Goal: Transaction & Acquisition: Purchase product/service

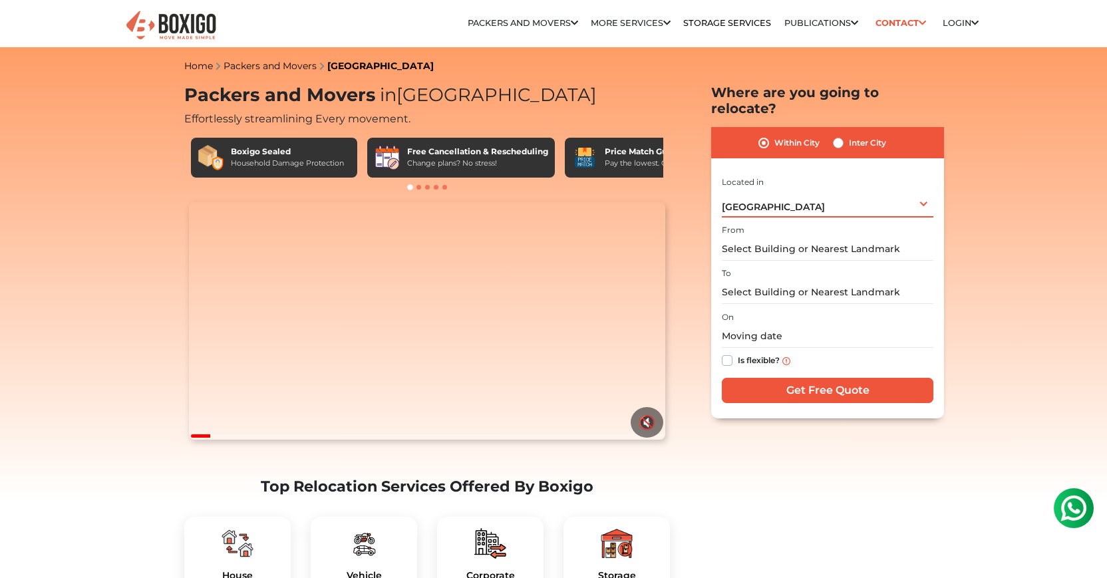
click at [801, 197] on div "[GEOGRAPHIC_DATA] Select City [GEOGRAPHIC_DATA] [GEOGRAPHIC_DATA] [GEOGRAPHIC_D…" at bounding box center [827, 204] width 211 height 28
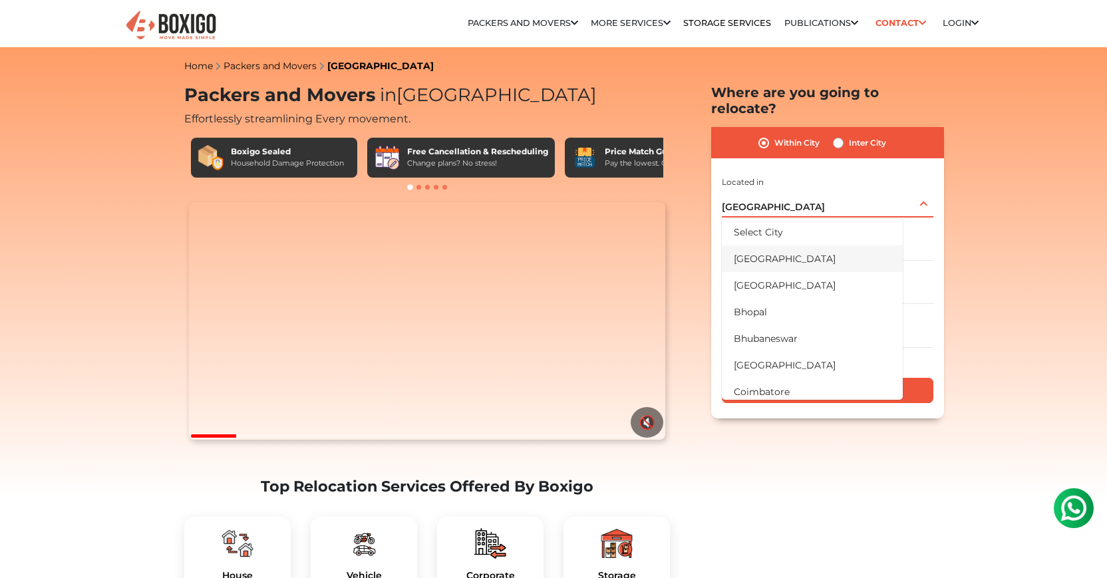
click at [783, 247] on li "[GEOGRAPHIC_DATA]" at bounding box center [812, 258] width 181 height 27
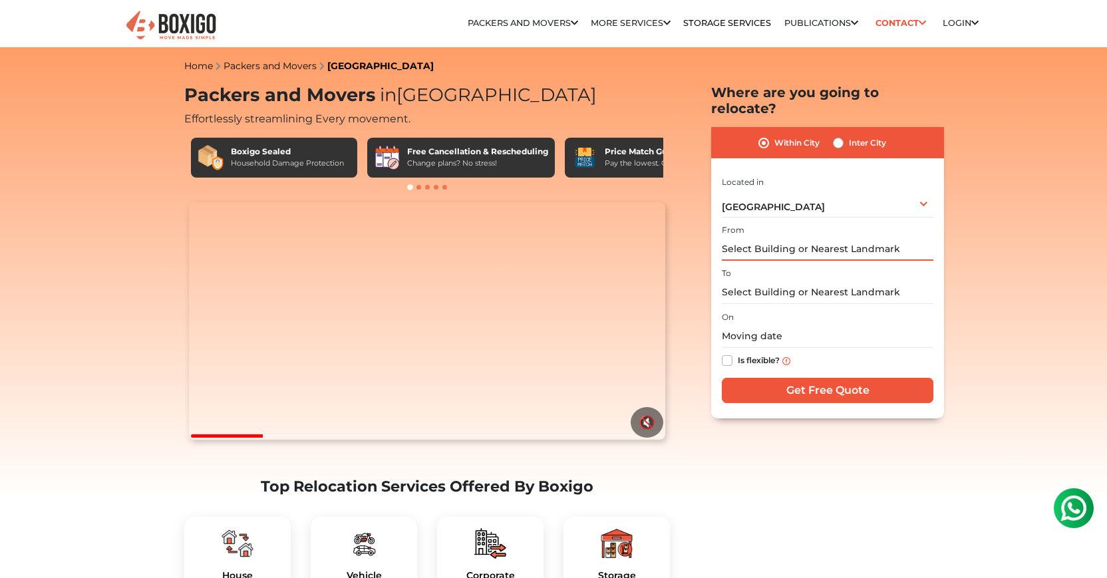
click at [783, 237] on input "text" at bounding box center [827, 248] width 211 height 23
click at [849, 135] on label "Inter City" at bounding box center [867, 143] width 37 height 16
click at [839, 135] on input "Inter City" at bounding box center [838, 141] width 11 height 13
radio input "true"
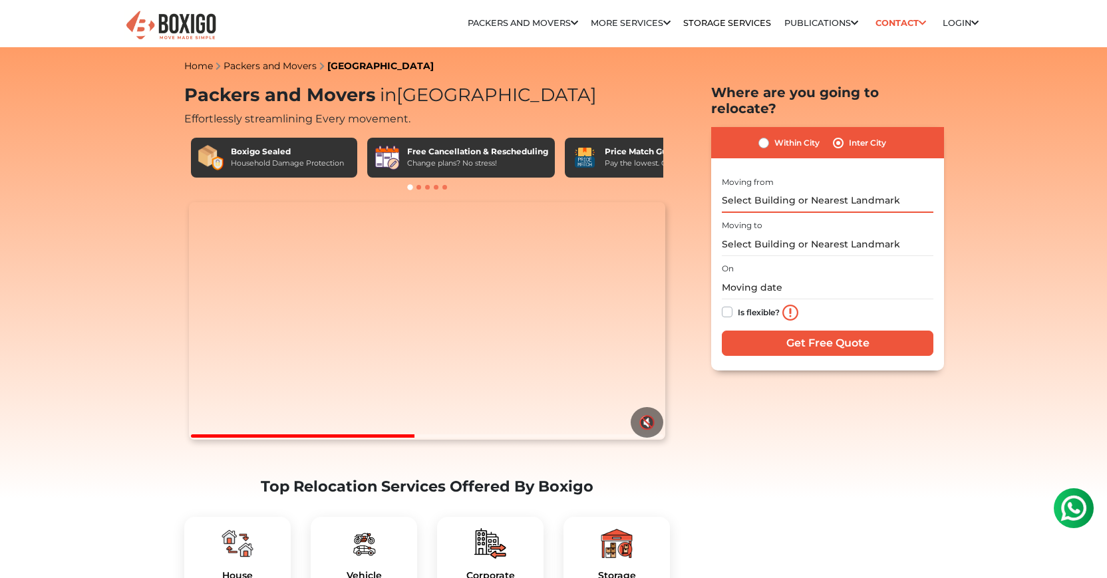
click at [780, 190] on input "text" at bounding box center [827, 201] width 211 height 23
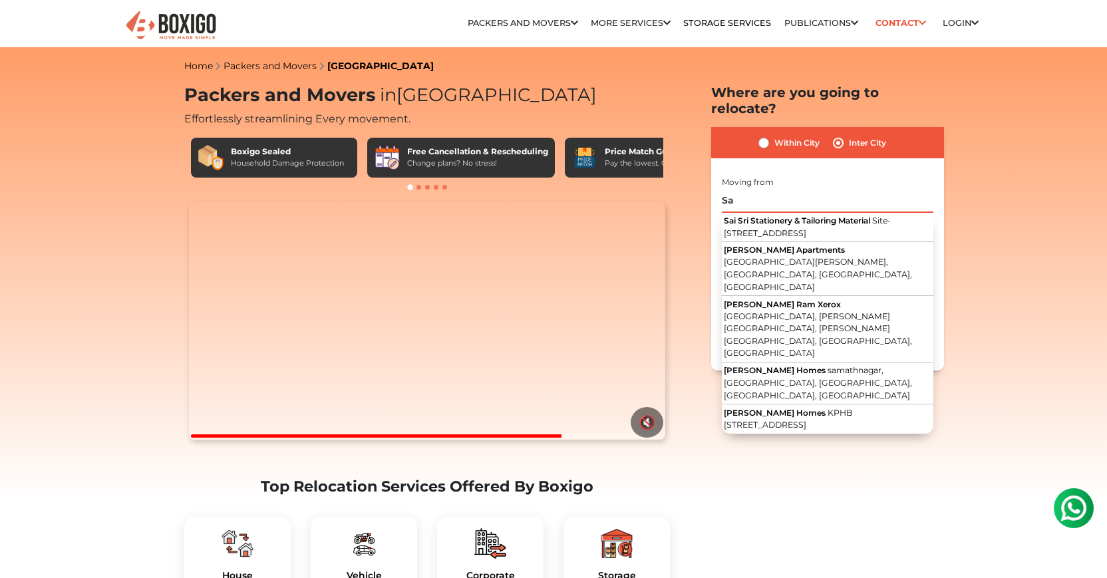
type input "S"
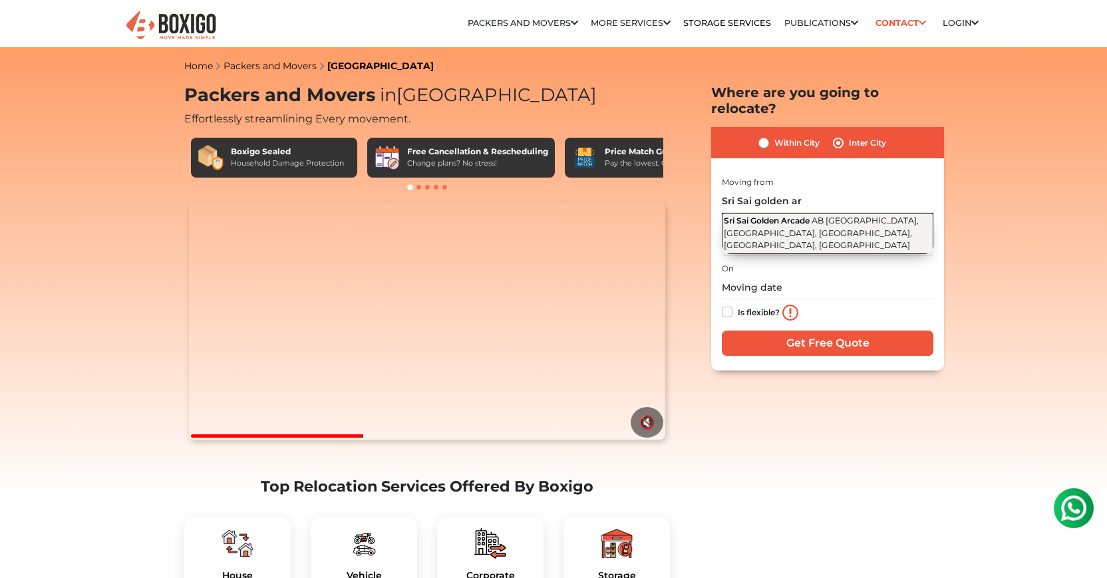
click at [828, 215] on span "AB [GEOGRAPHIC_DATA], [GEOGRAPHIC_DATA], [GEOGRAPHIC_DATA], [GEOGRAPHIC_DATA], …" at bounding box center [821, 232] width 195 height 35
type input "[GEOGRAPHIC_DATA], AB [STREET_ADDRESS]"
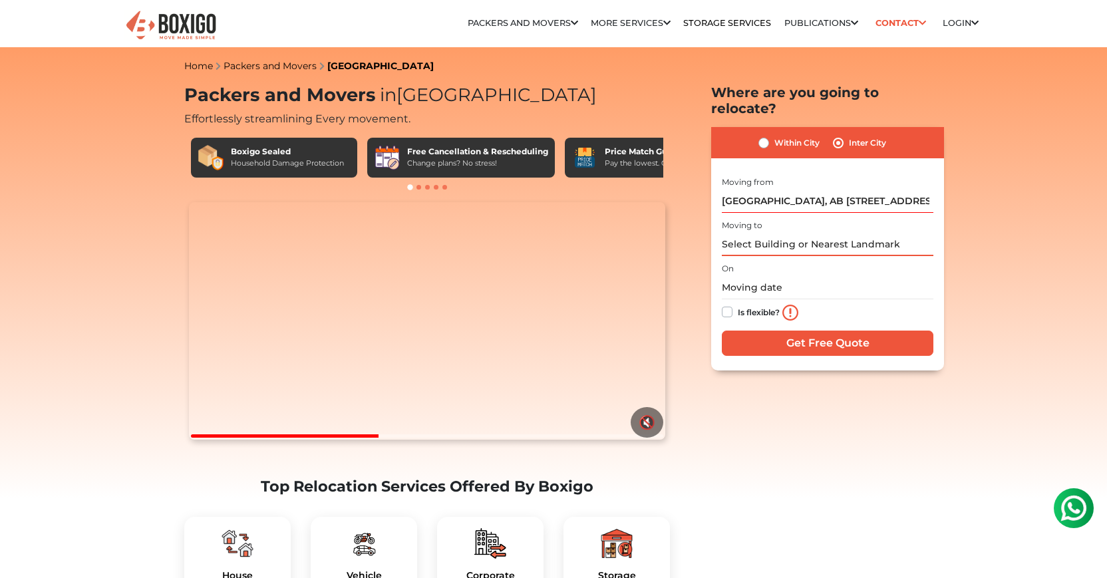
click at [788, 233] on input "text" at bounding box center [827, 244] width 211 height 23
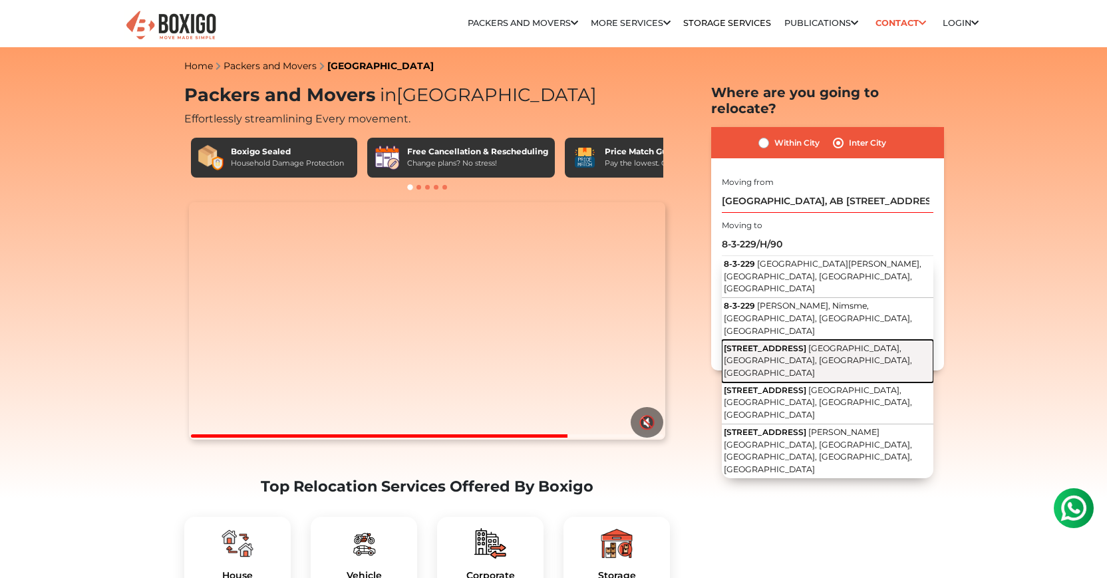
click at [795, 343] on span "[STREET_ADDRESS]" at bounding box center [765, 348] width 82 height 10
type input "[STREET_ADDRESS]"
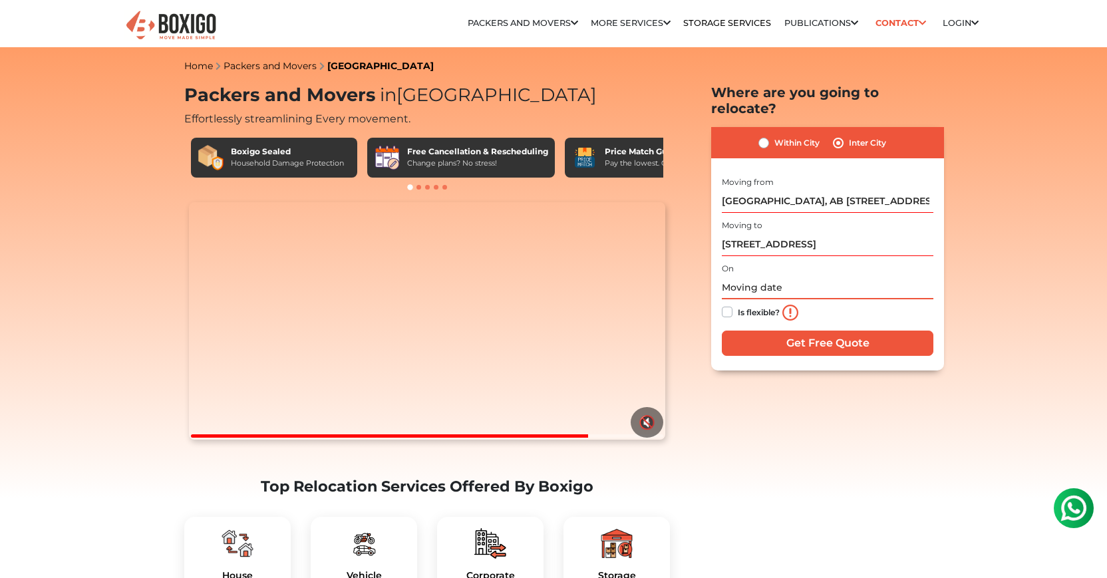
click at [763, 276] on input "text" at bounding box center [827, 287] width 211 height 23
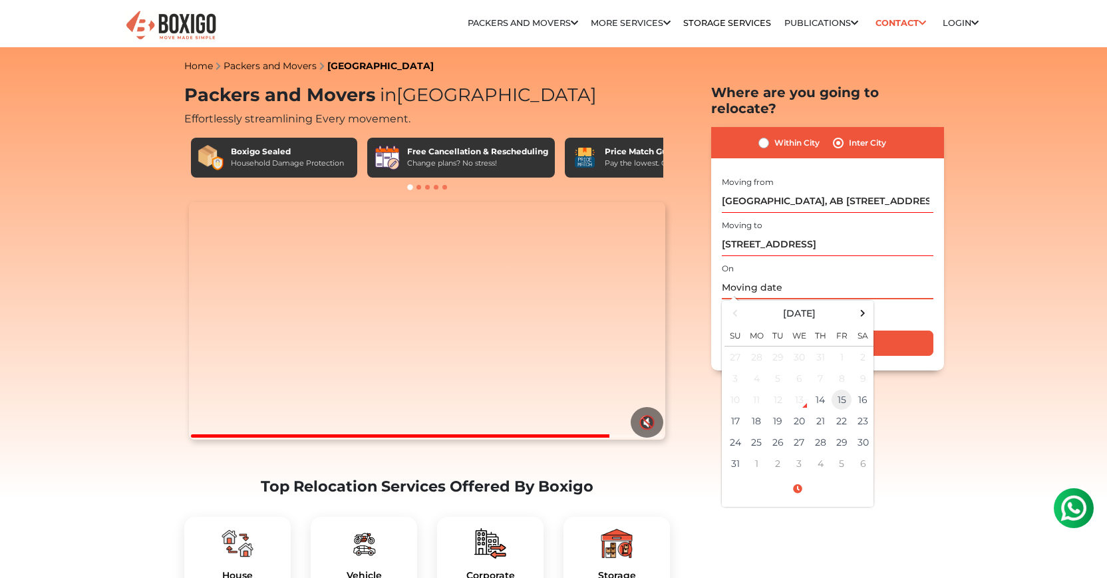
click at [836, 389] on td "15" at bounding box center [841, 399] width 21 height 21
type input "[DATE] 12:00 AM"
click at [901, 333] on input "Get Free Quote" at bounding box center [827, 343] width 211 height 25
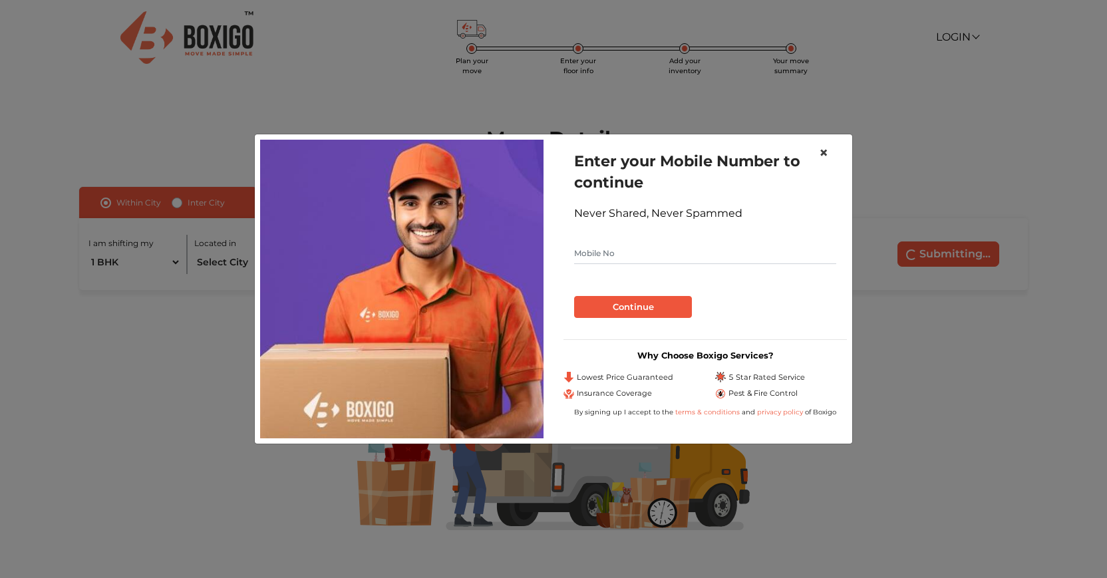
click at [823, 151] on span "×" at bounding box center [823, 152] width 9 height 19
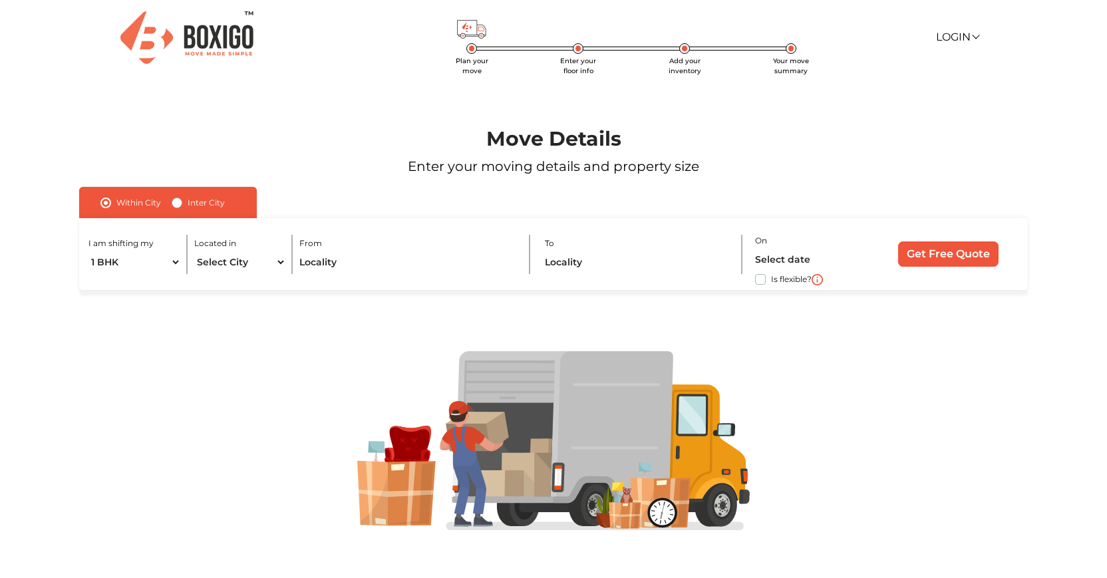
click at [188, 205] on label "Inter City" at bounding box center [206, 203] width 37 height 16
click at [180, 205] on input "Inter City" at bounding box center [177, 201] width 11 height 13
radio input "true"
click at [168, 263] on select "1 BHK 2 BHK 3 BHK 3 + BHK FEW ITEMS" at bounding box center [146, 262] width 117 height 23
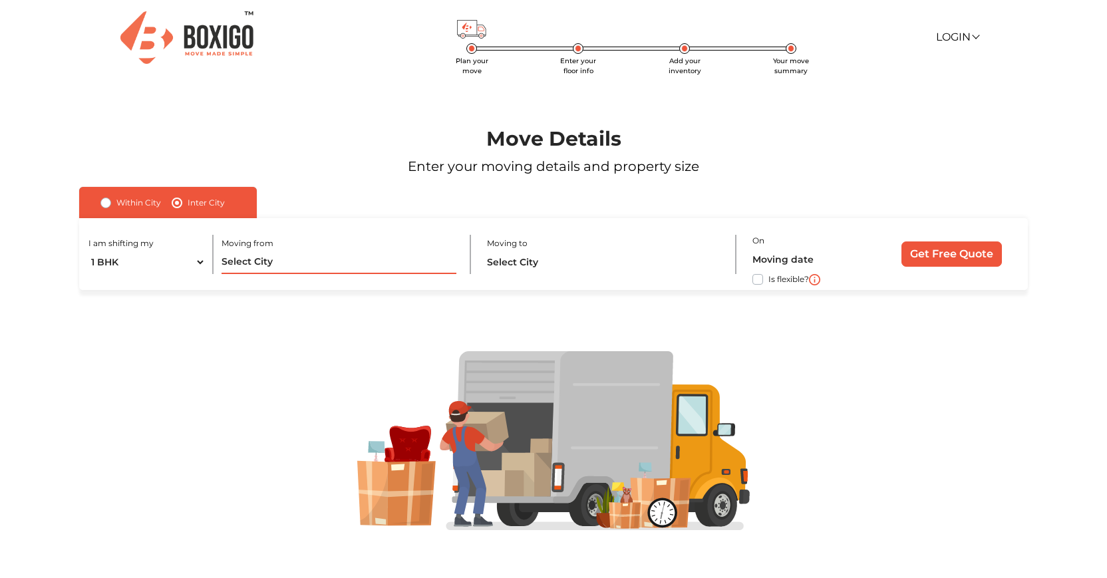
click at [288, 265] on input "text" at bounding box center [338, 262] width 235 height 23
type input "b"
type input "s"
type input "b"
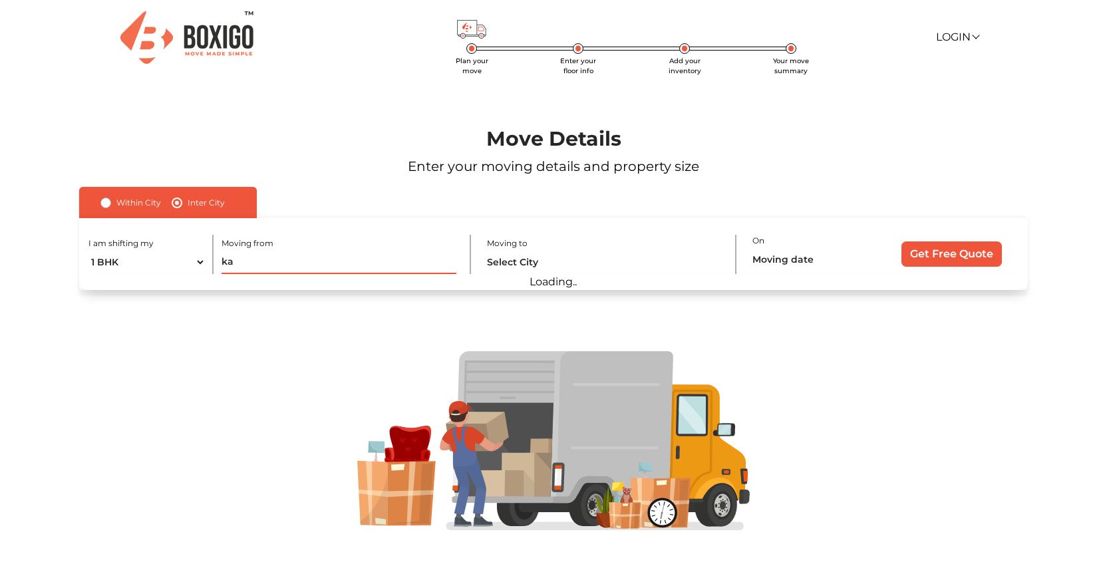
type input "k"
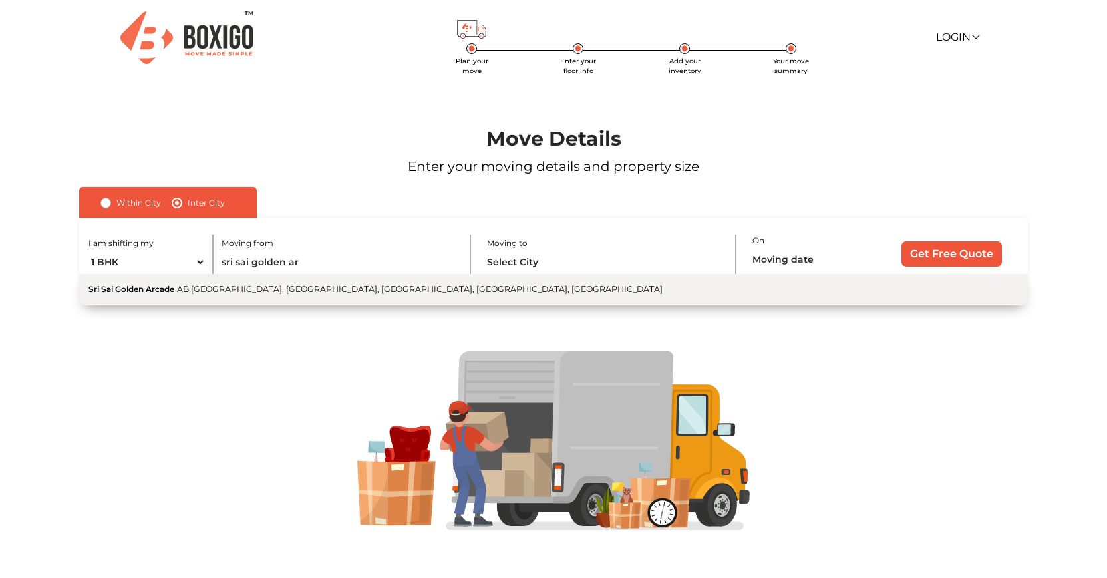
click at [260, 290] on span "AB [GEOGRAPHIC_DATA], [GEOGRAPHIC_DATA], [GEOGRAPHIC_DATA], [GEOGRAPHIC_DATA], …" at bounding box center [420, 289] width 486 height 10
type input "[GEOGRAPHIC_DATA], AB [STREET_ADDRESS]"
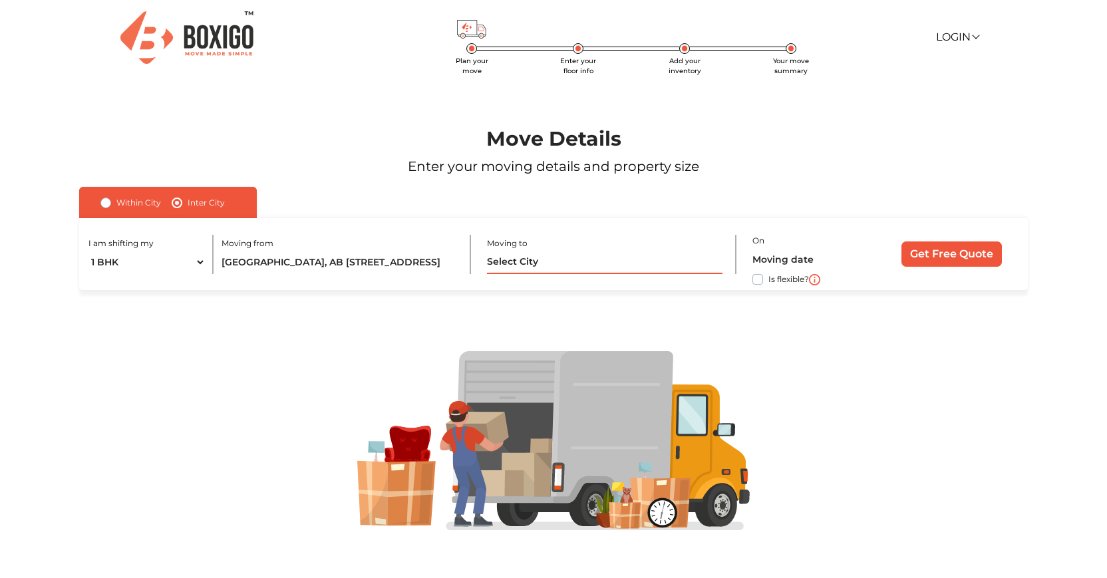
click at [560, 269] on input "text" at bounding box center [604, 262] width 235 height 23
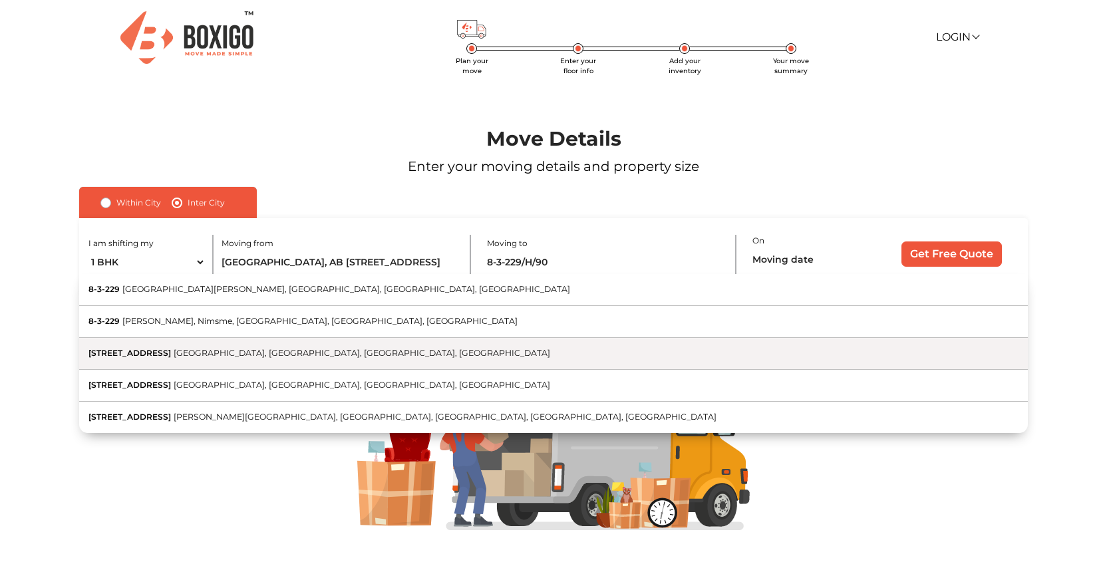
click at [397, 343] on button "[STREET_ADDRESS]" at bounding box center [553, 354] width 948 height 32
type input "[STREET_ADDRESS]"
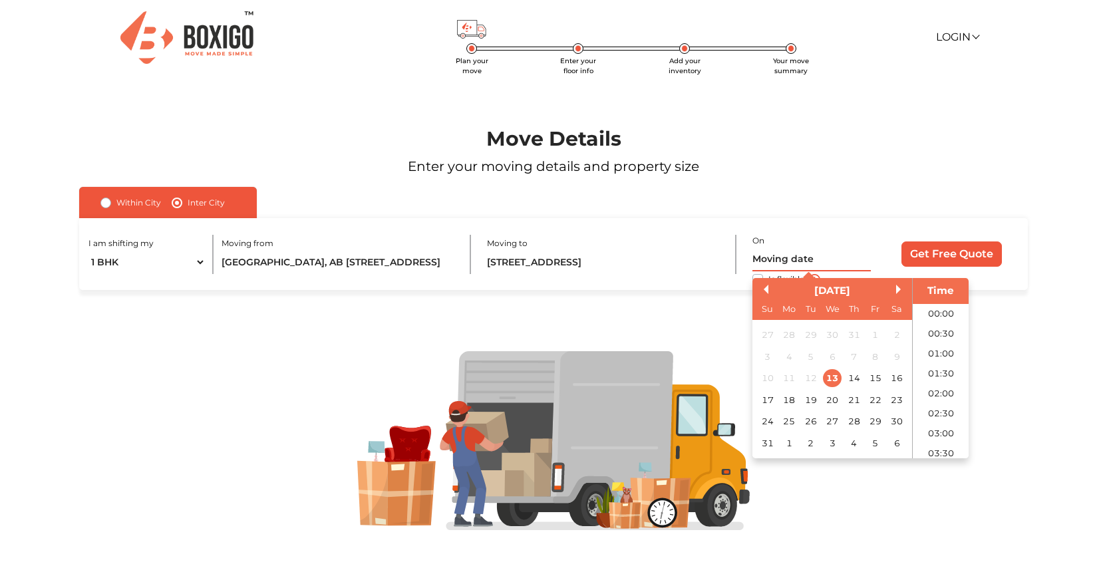
click at [843, 255] on input "text" at bounding box center [811, 259] width 118 height 23
click at [857, 380] on div "14" at bounding box center [854, 378] width 18 height 18
click at [881, 381] on div "15" at bounding box center [875, 378] width 18 height 18
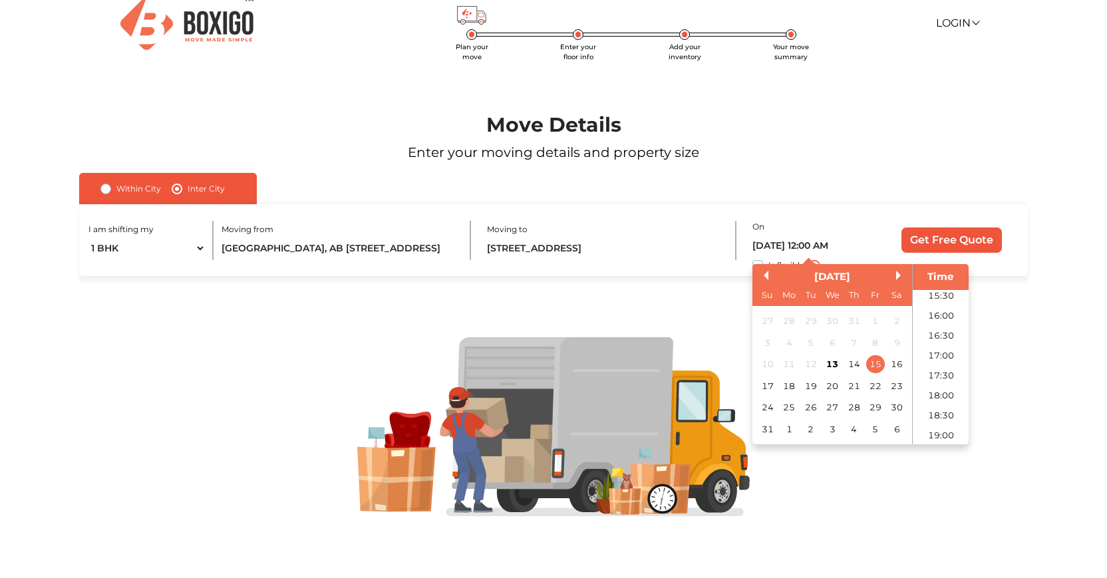
scroll to position [621, 0]
click at [946, 393] on li "18:00" at bounding box center [941, 397] width 57 height 20
type input "[DATE] 6:00 PM"
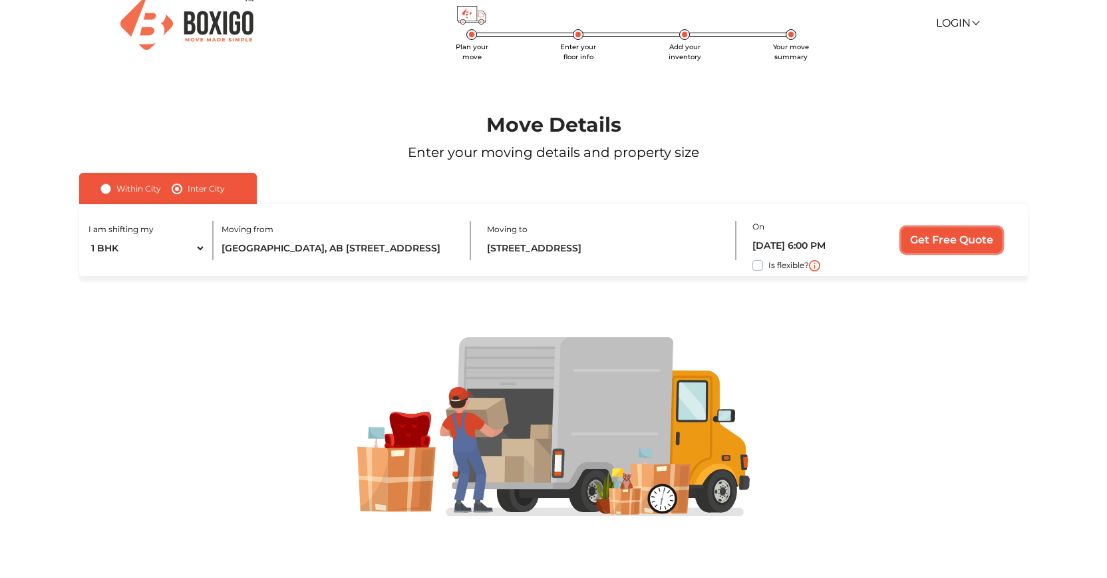
click at [944, 234] on input "Get Free Quote" at bounding box center [951, 239] width 100 height 25
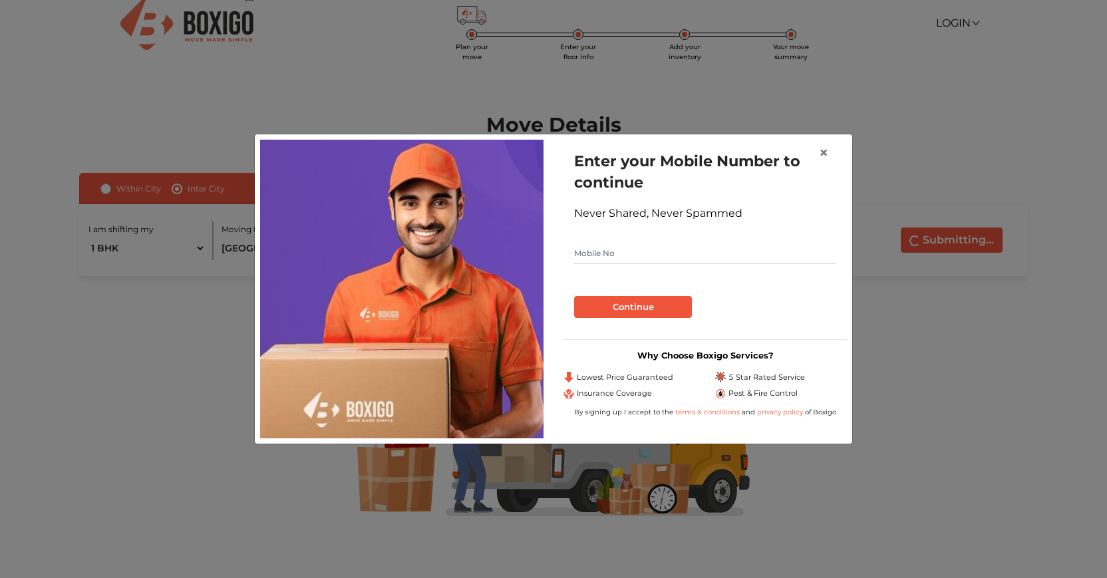
click at [642, 245] on input "text" at bounding box center [705, 253] width 262 height 21
type input "7386330041"
click at [574, 296] on button "Continue" at bounding box center [633, 307] width 118 height 23
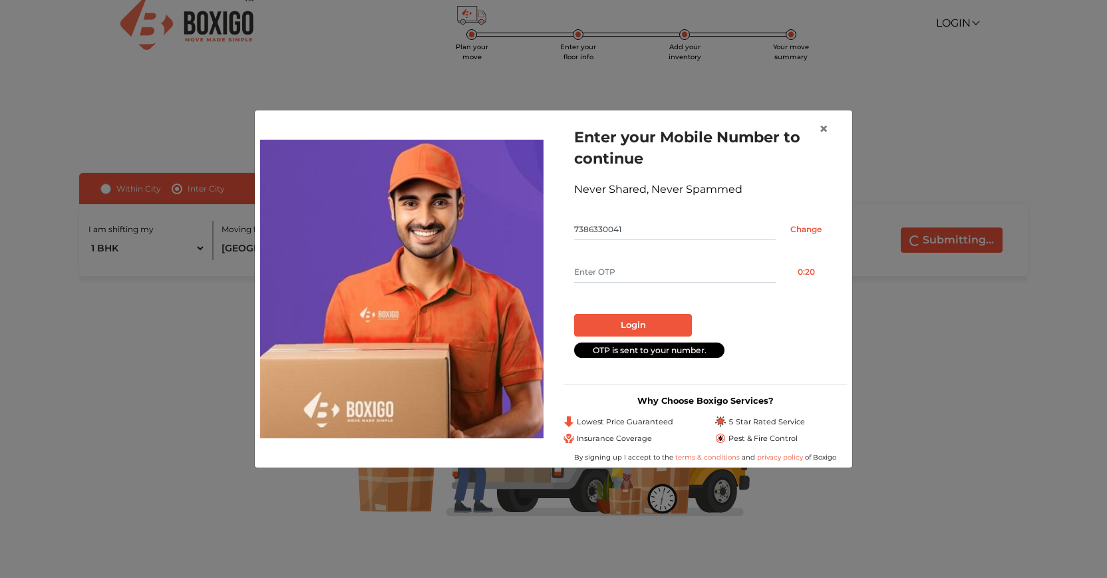
click at [640, 269] on input "text" at bounding box center [675, 271] width 202 height 21
type input "3832"
click at [621, 325] on button "Login" at bounding box center [633, 325] width 118 height 23
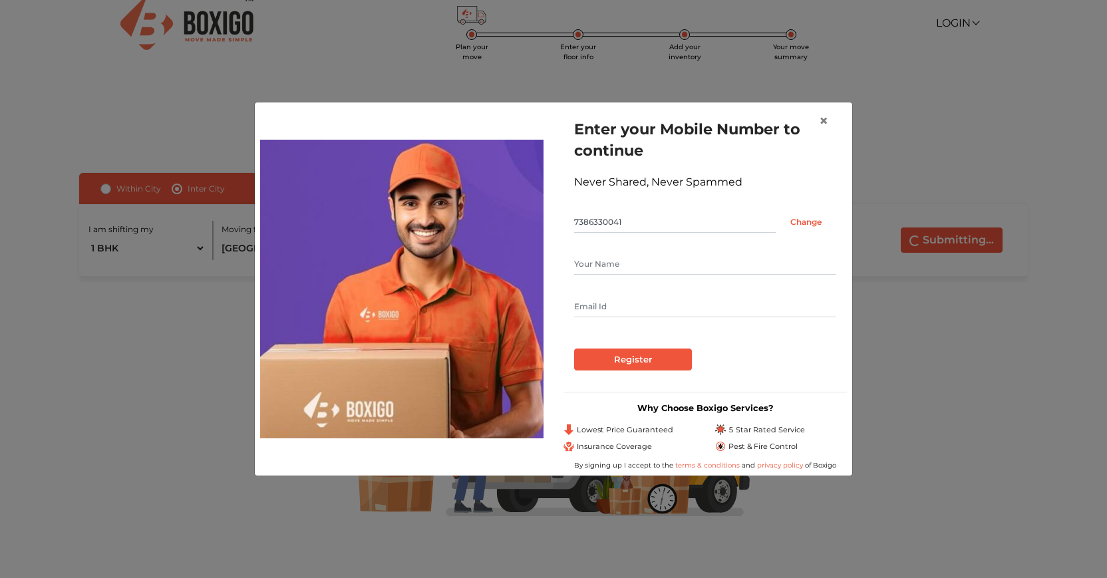
click at [623, 303] on input "text" at bounding box center [705, 306] width 262 height 21
click at [611, 265] on input "text" at bounding box center [705, 263] width 262 height 21
type input "[PERSON_NAME]"
type input "[EMAIL_ADDRESS][PERSON_NAME][DOMAIN_NAME]"
click at [574, 349] on input "Register" at bounding box center [633, 360] width 118 height 23
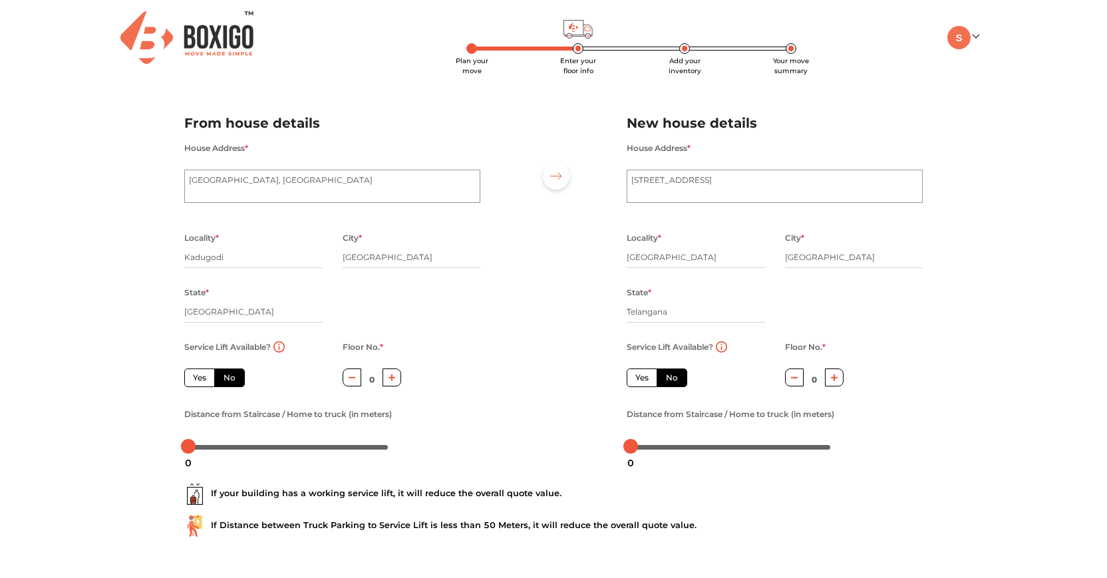
click at [204, 385] on label "Yes" at bounding box center [199, 377] width 31 height 19
click at [202, 380] on input "Yes" at bounding box center [197, 376] width 9 height 9
radio input "true"
click at [835, 379] on icon "button" at bounding box center [834, 377] width 7 height 7
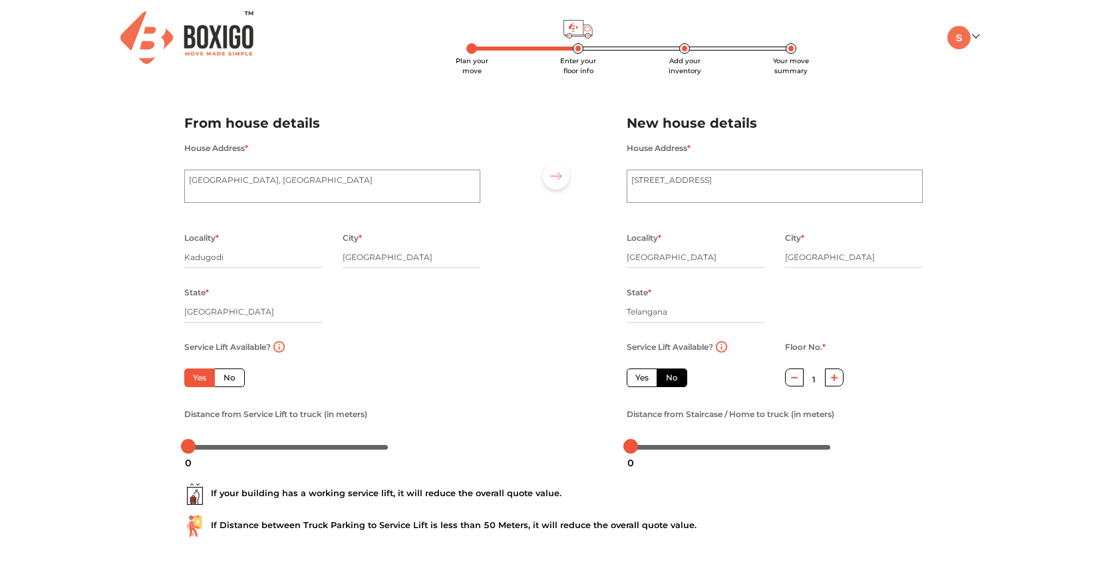
type input "2"
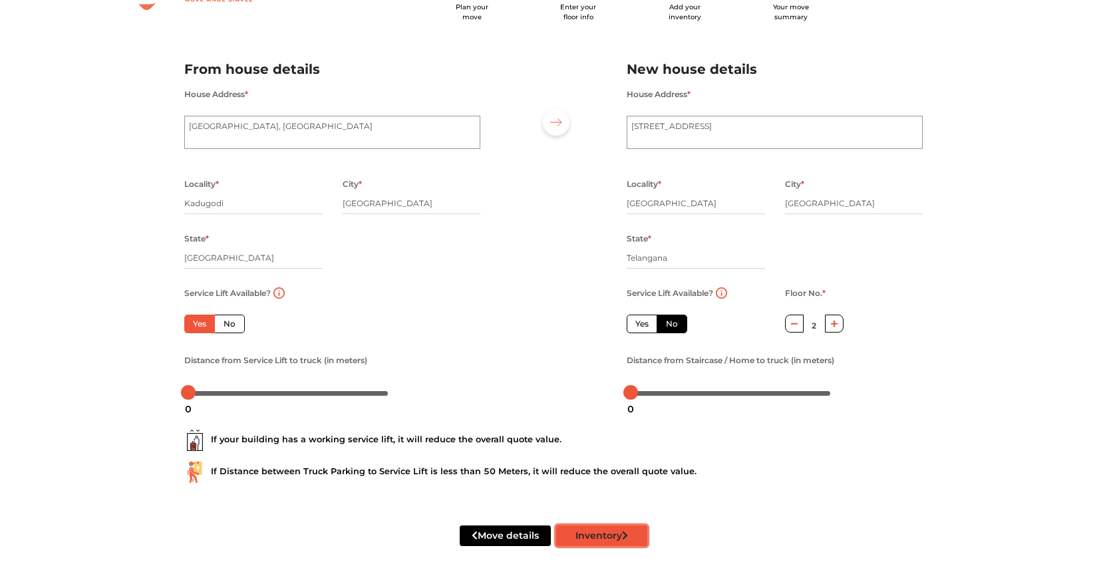
click at [581, 534] on button "Inventory" at bounding box center [601, 535] width 91 height 21
click at [592, 536] on button "Inventory" at bounding box center [601, 535] width 91 height 21
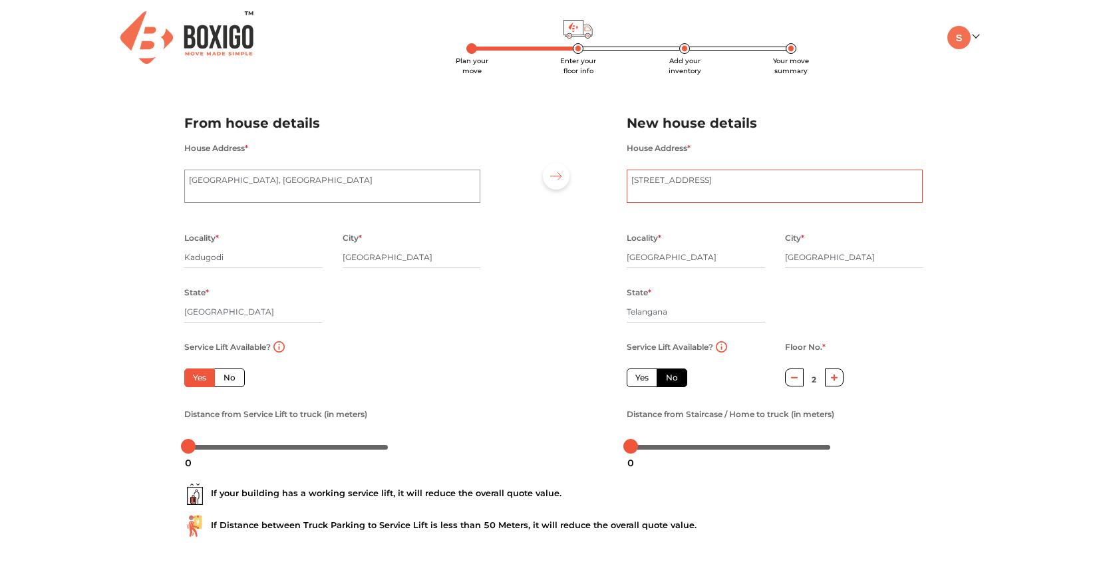
click at [633, 182] on textarea "8-3-229, Hylam Colony Road, Gayatri Hills" at bounding box center [775, 186] width 296 height 33
type textarea "House No 9 8-3-229, Hylam Colony Road, Gayatri Hills"
click at [494, 356] on div at bounding box center [553, 279] width 126 height 366
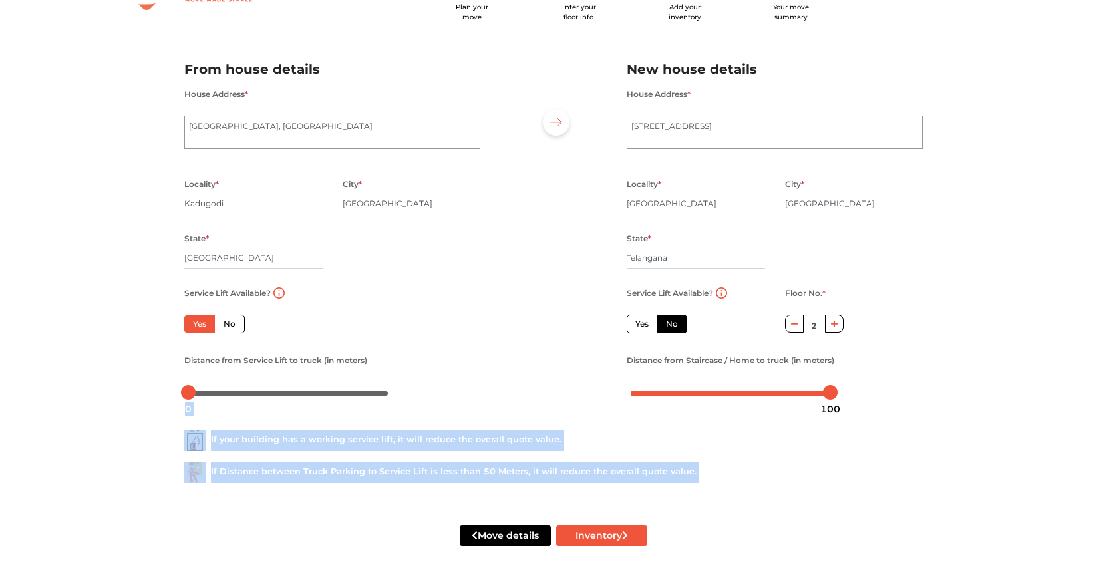
drag, startPoint x: 629, startPoint y: 395, endPoint x: 849, endPoint y: 398, distance: 220.2
click at [849, 398] on body "Plan your move Enter your floor info Add your inventory Your move summary My Mo…" at bounding box center [553, 235] width 1107 height 578
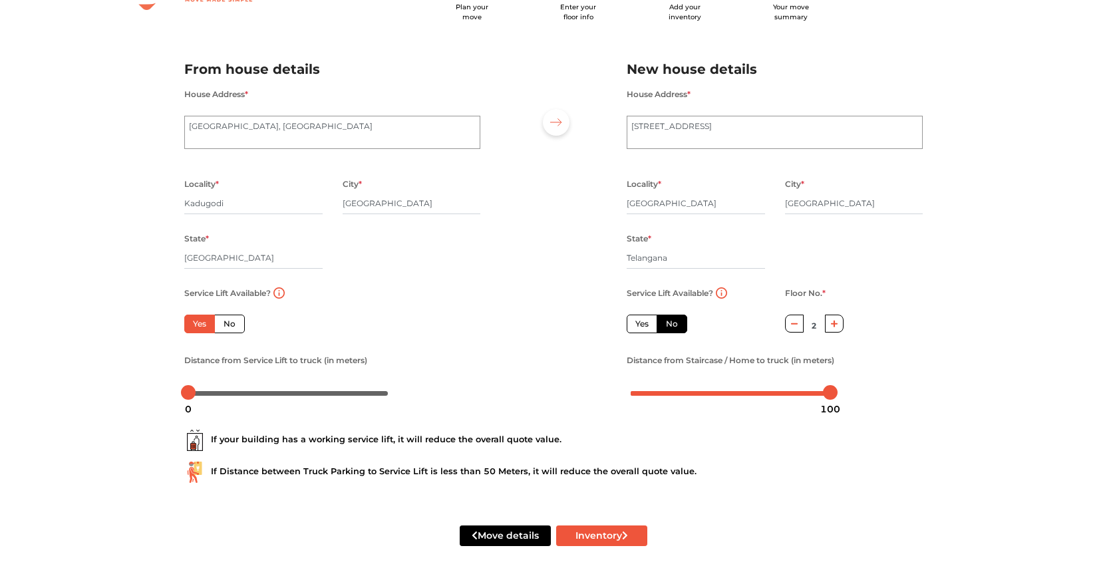
click at [885, 362] on div "Distance from Staircase / Home to truck (in meters)" at bounding box center [775, 377] width 296 height 51
drag, startPoint x: 180, startPoint y: 393, endPoint x: 174, endPoint y: 391, distance: 6.9
click at [174, 391] on div "Distance from Service Lift to truck (in meters)" at bounding box center [332, 377] width 316 height 51
drag, startPoint x: 833, startPoint y: 392, endPoint x: 541, endPoint y: 381, distance: 292.2
click at [541, 381] on div "From house details House Address * Sri Sai Golden Arcade, AB Vajapayee Road, V …" at bounding box center [553, 226] width 758 height 366
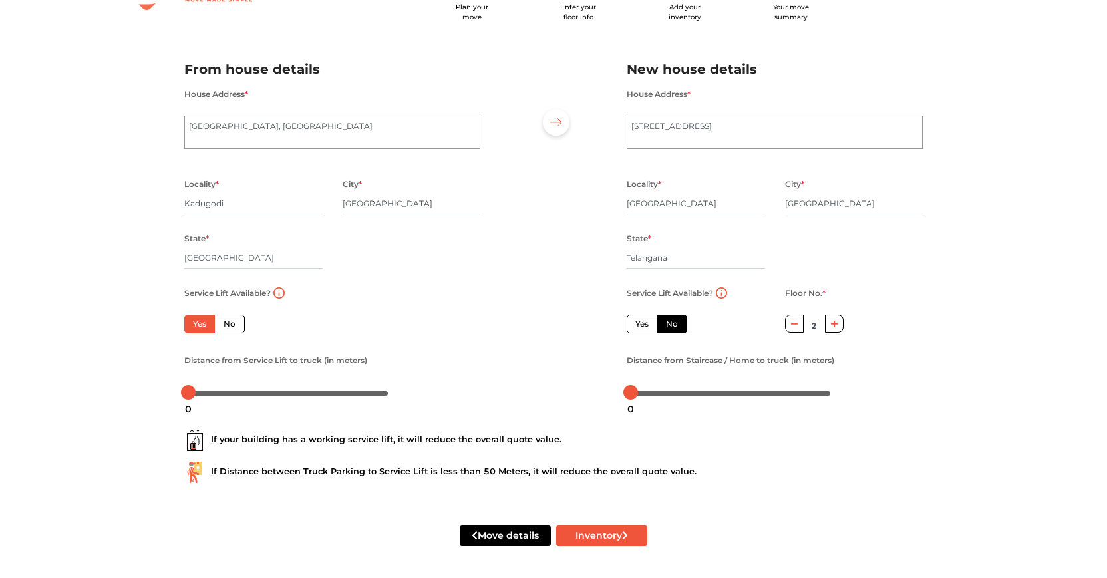
click at [382, 438] on div "If your building has a working service lift, it will reduce the overall quote v…" at bounding box center [553, 440] width 738 height 21
click at [439, 449] on div "If your building has a working service lift, it will reduce the overall quote v…" at bounding box center [553, 440] width 738 height 21
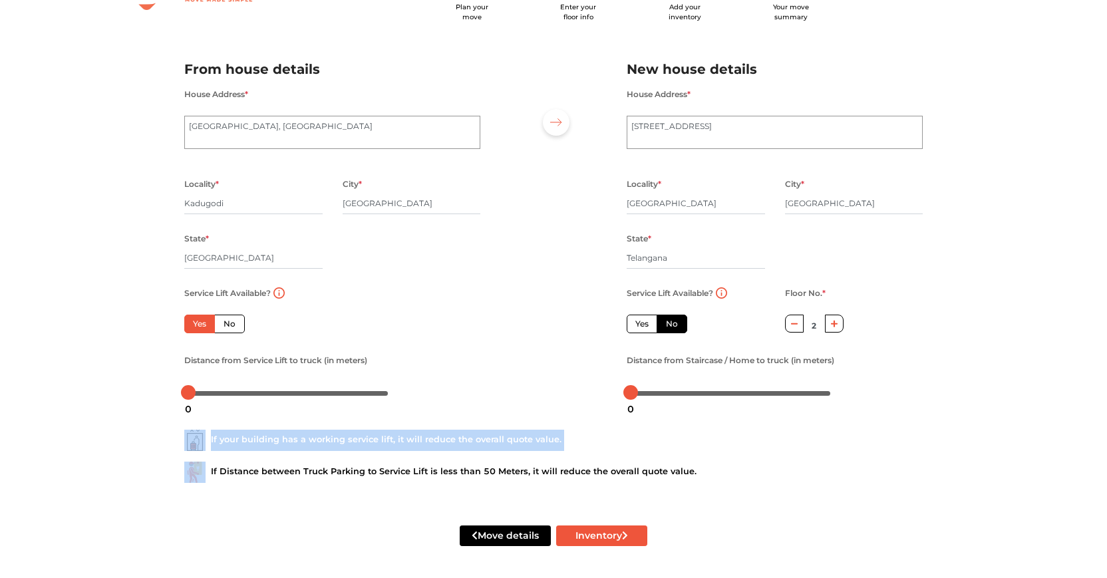
click at [439, 449] on div "If your building has a working service lift, it will reduce the overall quote v…" at bounding box center [553, 440] width 738 height 21
click at [600, 540] on button "Inventory" at bounding box center [601, 535] width 91 height 21
click at [668, 317] on label "No" at bounding box center [671, 324] width 31 height 19
click at [668, 318] on input "No" at bounding box center [670, 322] width 9 height 9
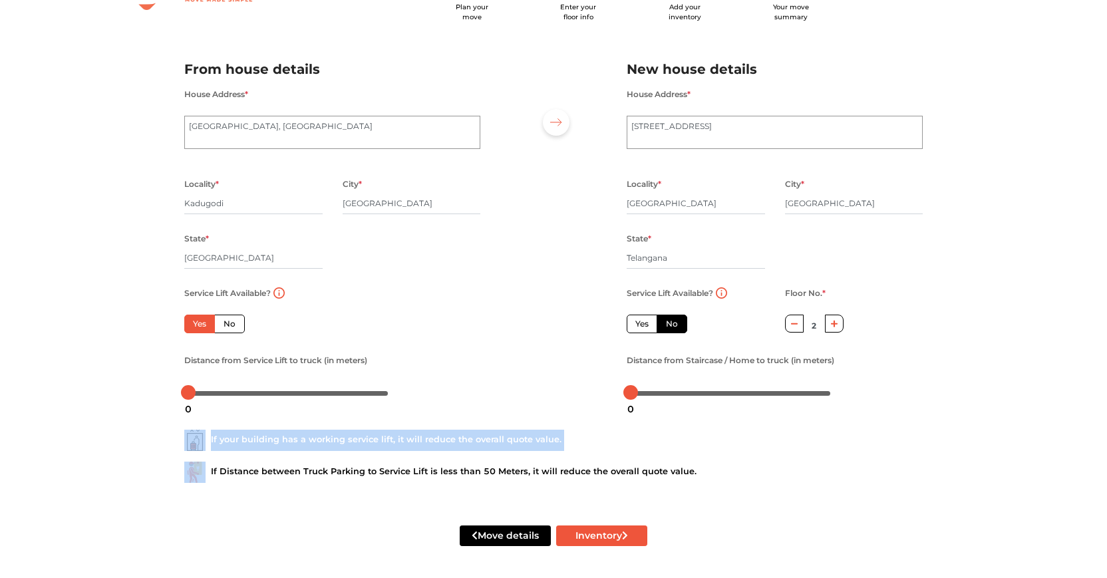
click at [638, 321] on label "Yes" at bounding box center [642, 324] width 31 height 19
click at [638, 321] on input "Yes" at bounding box center [639, 322] width 9 height 9
radio input "false"
type input "0"
click at [672, 328] on label "No" at bounding box center [671, 324] width 31 height 19
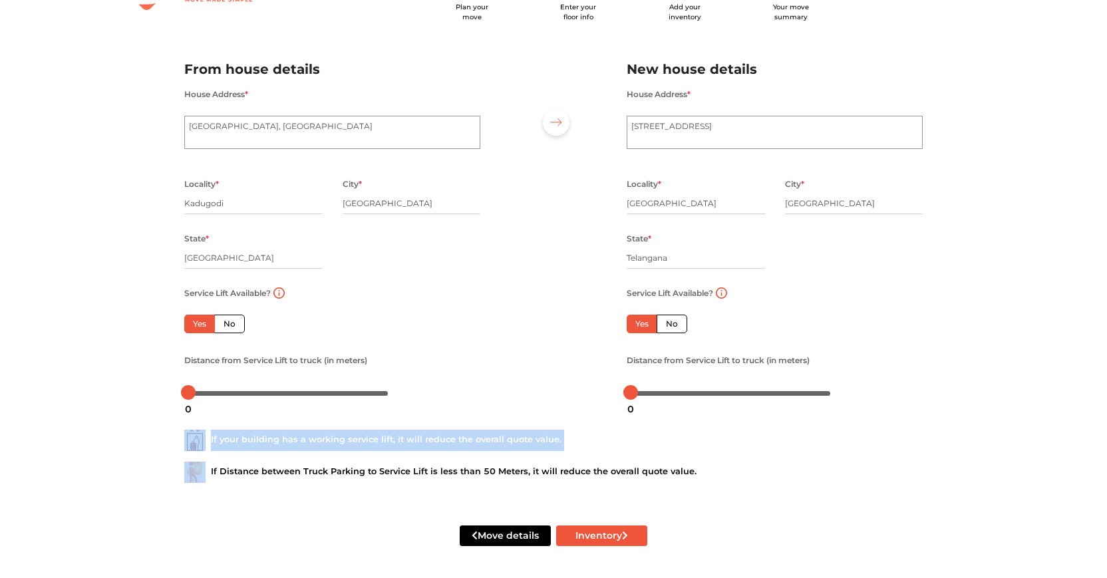
click at [672, 327] on input "No" at bounding box center [670, 322] width 9 height 9
radio input "true"
click at [836, 321] on icon "button" at bounding box center [834, 324] width 7 height 8
type input "2"
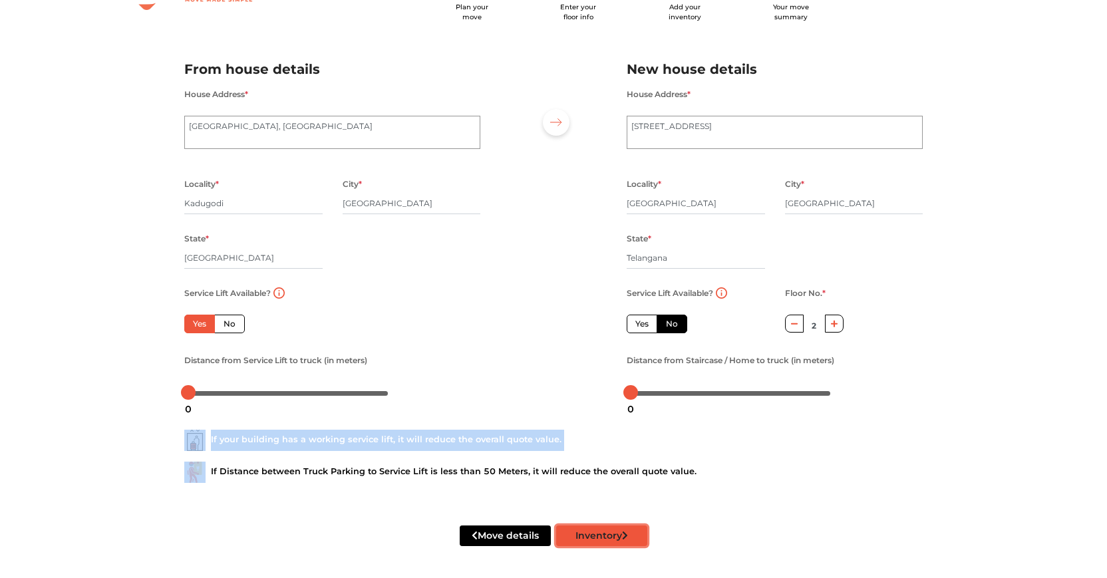
click at [597, 539] on button "Inventory" at bounding box center [601, 535] width 91 height 21
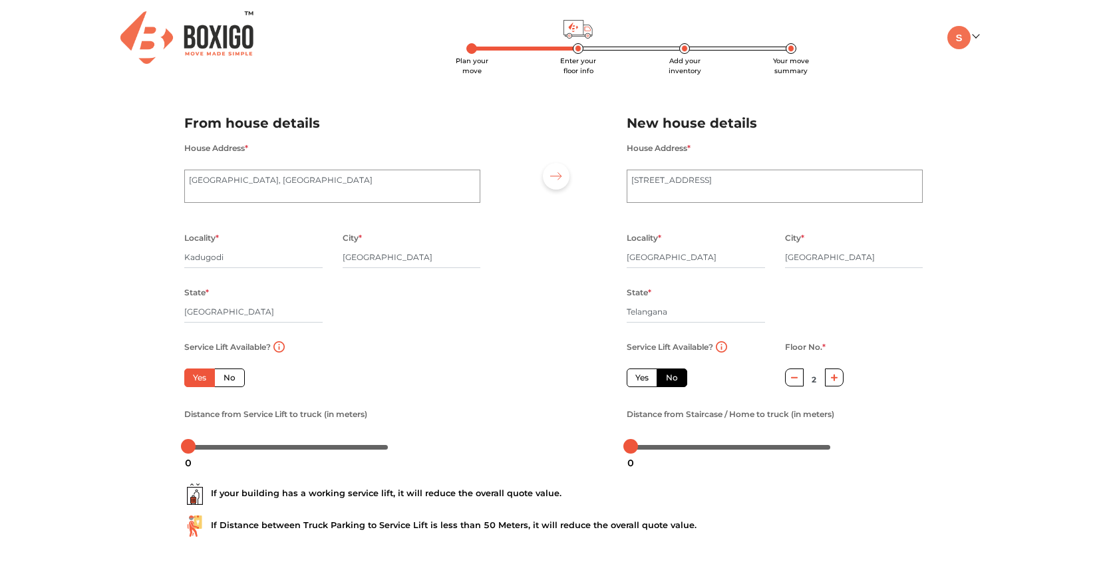
click at [554, 172] on div at bounding box center [556, 176] width 27 height 27
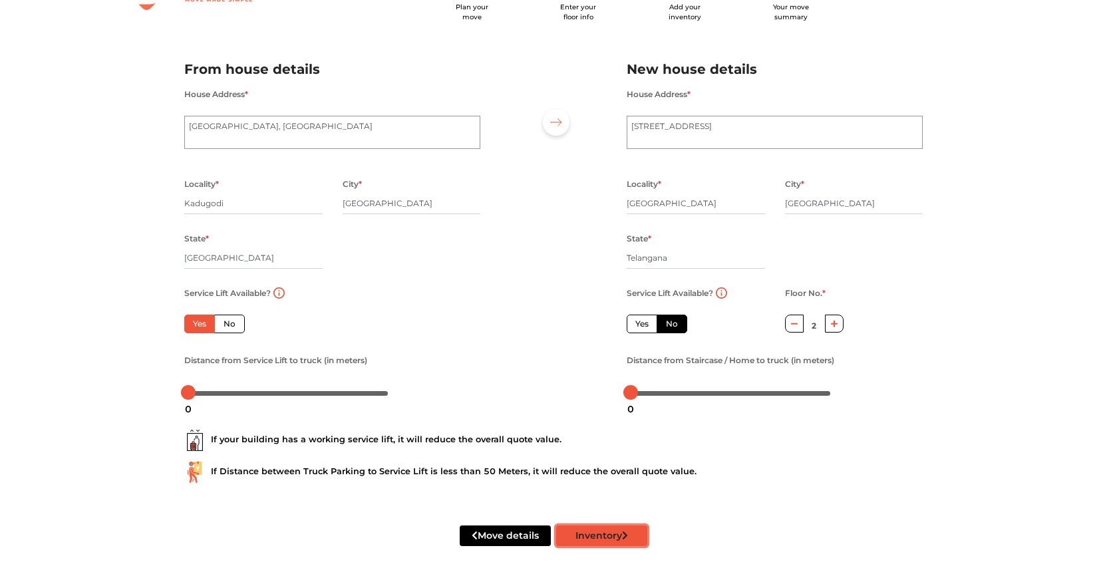
click at [579, 538] on button "Inventory" at bounding box center [601, 535] width 91 height 21
click at [241, 392] on div at bounding box center [288, 392] width 200 height 8
drag, startPoint x: 240, startPoint y: 392, endPoint x: 200, endPoint y: 395, distance: 40.0
click at [200, 395] on body "Plan your move Enter your floor info Add your inventory Your move summary My Mo…" at bounding box center [553, 235] width 1107 height 578
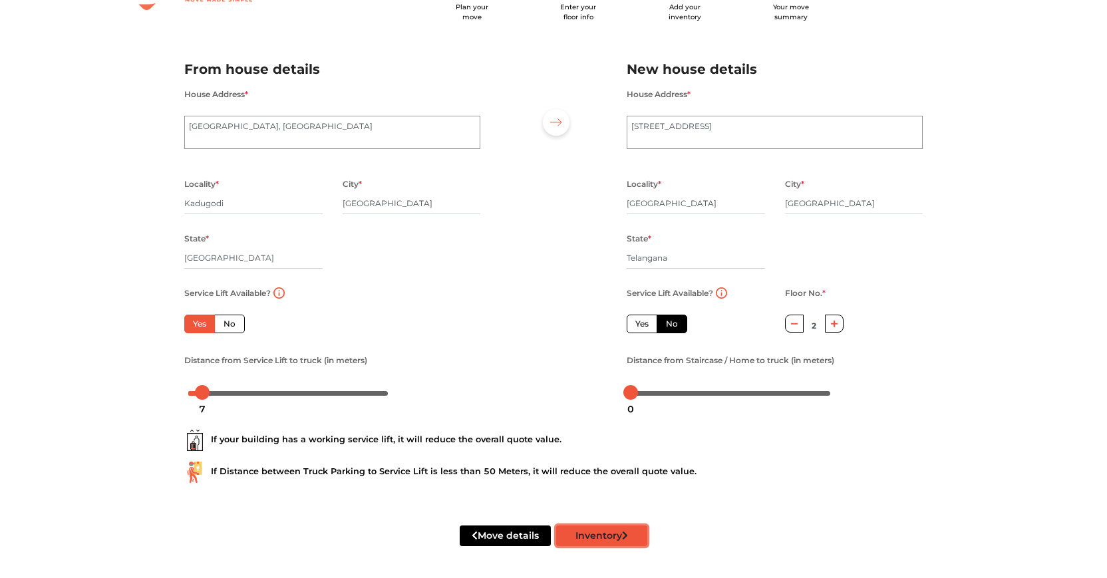
click at [628, 537] on icon "submit" at bounding box center [625, 535] width 6 height 9
drag, startPoint x: 634, startPoint y: 394, endPoint x: 655, endPoint y: 396, distance: 20.7
click at [655, 396] on body "Plan your move Enter your floor info Add your inventory Your move summary My Mo…" at bounding box center [553, 235] width 1107 height 578
click at [633, 537] on button "Inventory" at bounding box center [601, 535] width 91 height 21
click at [633, 326] on label "Yes" at bounding box center [642, 324] width 31 height 19
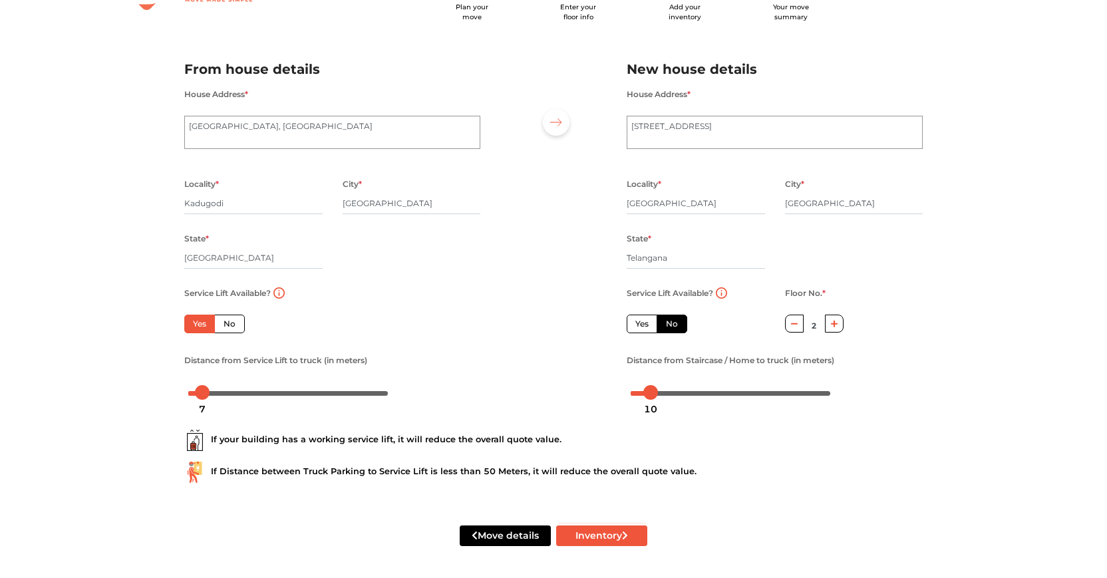
click at [635, 326] on input "Yes" at bounding box center [639, 322] width 9 height 9
radio input "false"
type input "0"
click at [633, 528] on button "Inventory" at bounding box center [601, 535] width 91 height 21
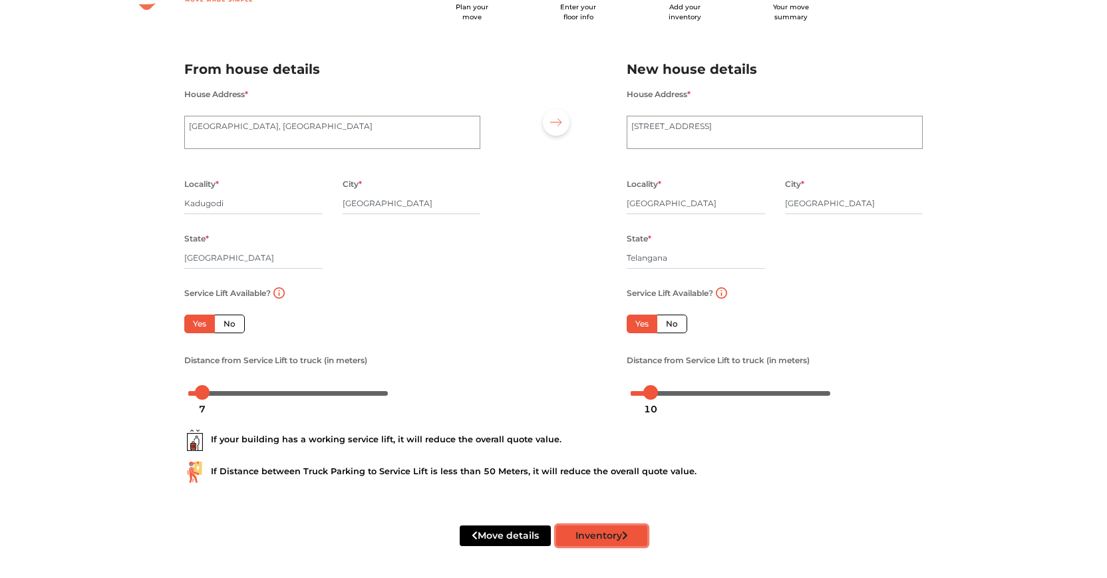
click at [633, 528] on button "Inventory" at bounding box center [601, 535] width 91 height 21
click at [447, 124] on textarea "Sri Sai Golden Arcade, AB Vajapayee Road, V S Reddy Colony" at bounding box center [332, 132] width 296 height 33
click at [302, 193] on input "Kadugodi" at bounding box center [253, 203] width 138 height 21
click at [285, 208] on input "Kadugodi" at bounding box center [253, 203] width 138 height 21
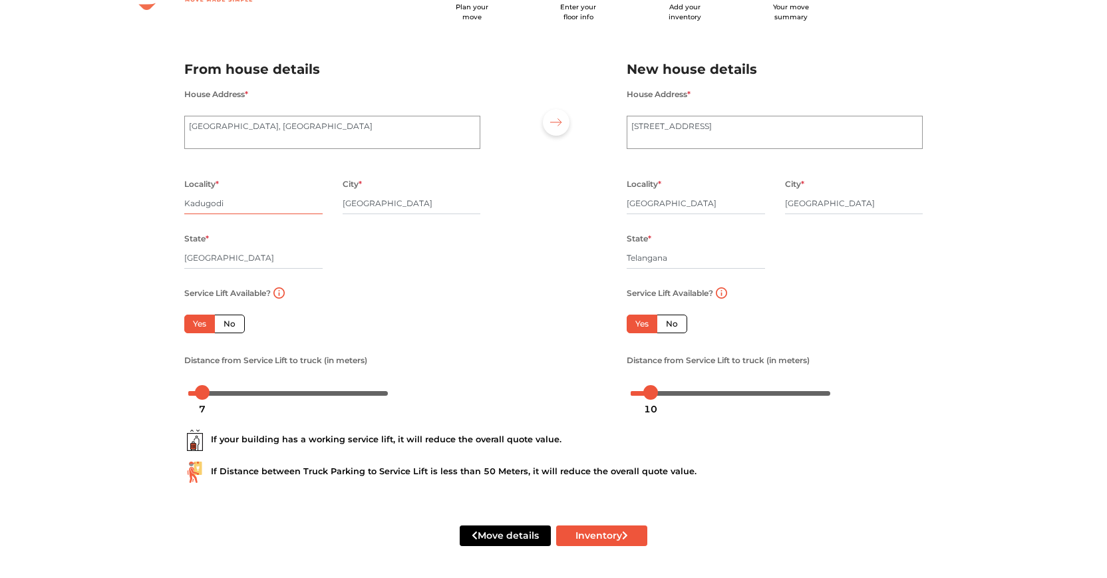
click at [234, 202] on input "Kadugodi" at bounding box center [253, 203] width 138 height 21
click at [556, 525] on button "Inventory" at bounding box center [601, 535] width 91 height 21
click at [398, 202] on input "[GEOGRAPHIC_DATA]" at bounding box center [412, 203] width 138 height 21
click at [556, 525] on button "Inventory" at bounding box center [601, 535] width 91 height 21
click at [268, 255] on input "Karnataka" at bounding box center [253, 257] width 138 height 21
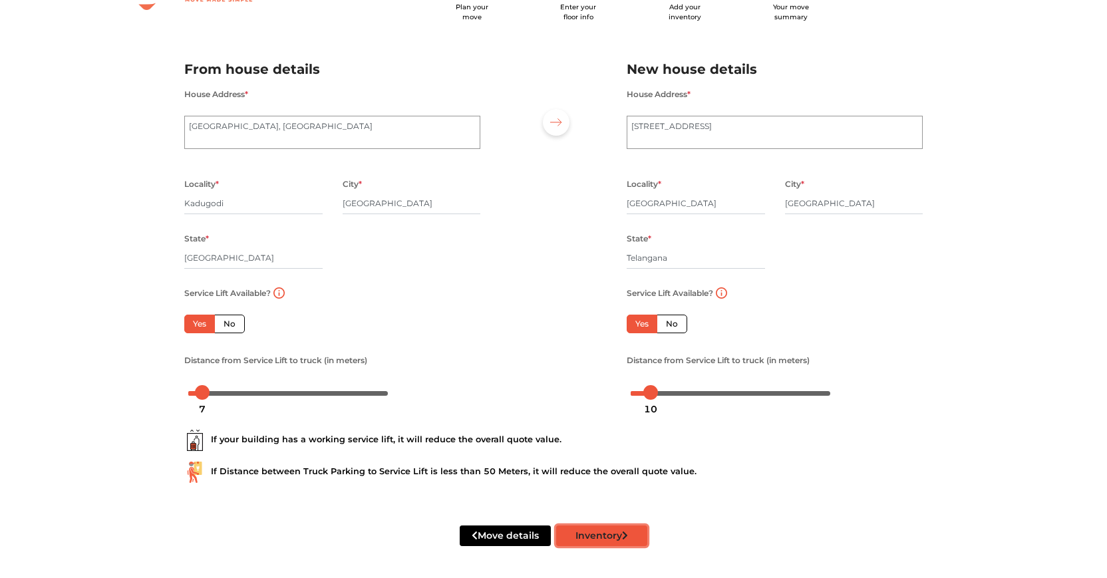
click at [580, 539] on button "Inventory" at bounding box center [601, 535] width 91 height 21
